Goal: Information Seeking & Learning: Learn about a topic

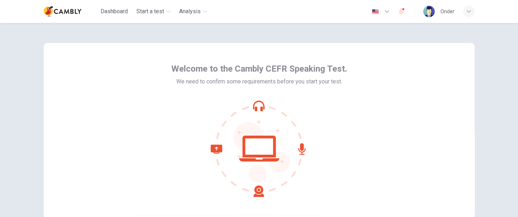
scroll to position [81, 0]
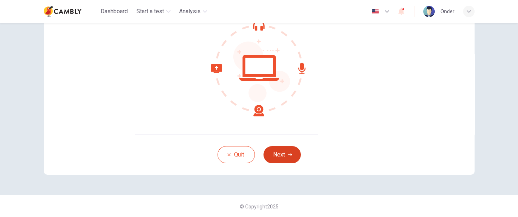
click at [281, 153] on button "Next" at bounding box center [281, 154] width 37 height 17
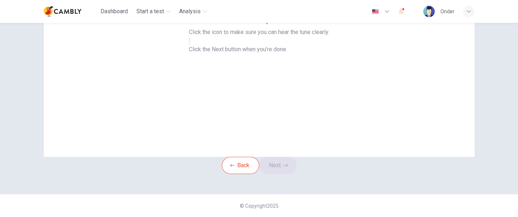
scroll to position [36, 0]
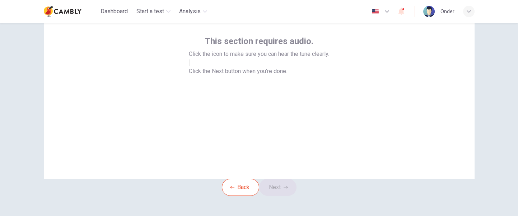
click at [190, 66] on button "button" at bounding box center [189, 63] width 1 height 7
click at [284, 196] on button "Next" at bounding box center [277, 187] width 37 height 17
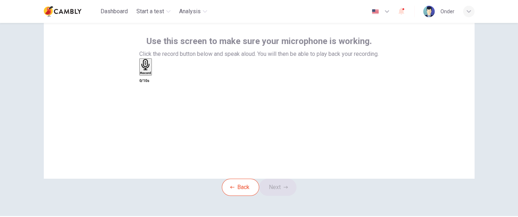
click at [151, 75] on h6 "Record" at bounding box center [145, 73] width 11 height 4
click at [281, 196] on button "Next" at bounding box center [277, 187] width 37 height 17
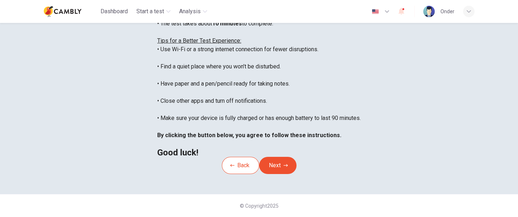
scroll to position [126, 0]
click at [281, 174] on button "Next" at bounding box center [277, 165] width 37 height 17
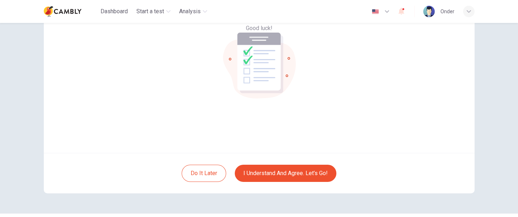
scroll to position [36, 0]
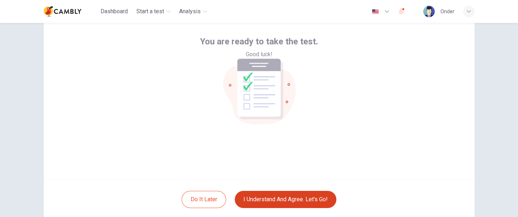
click at [288, 200] on button "I understand and agree. Let’s go!" at bounding box center [285, 199] width 101 height 17
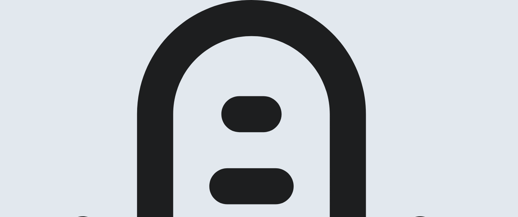
scroll to position [90, 0]
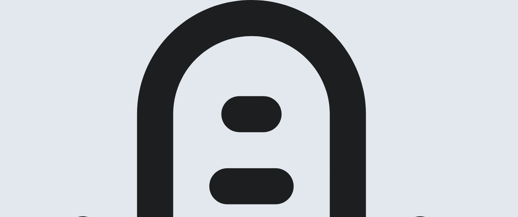
scroll to position [43, 0]
